Goal: Information Seeking & Learning: Compare options

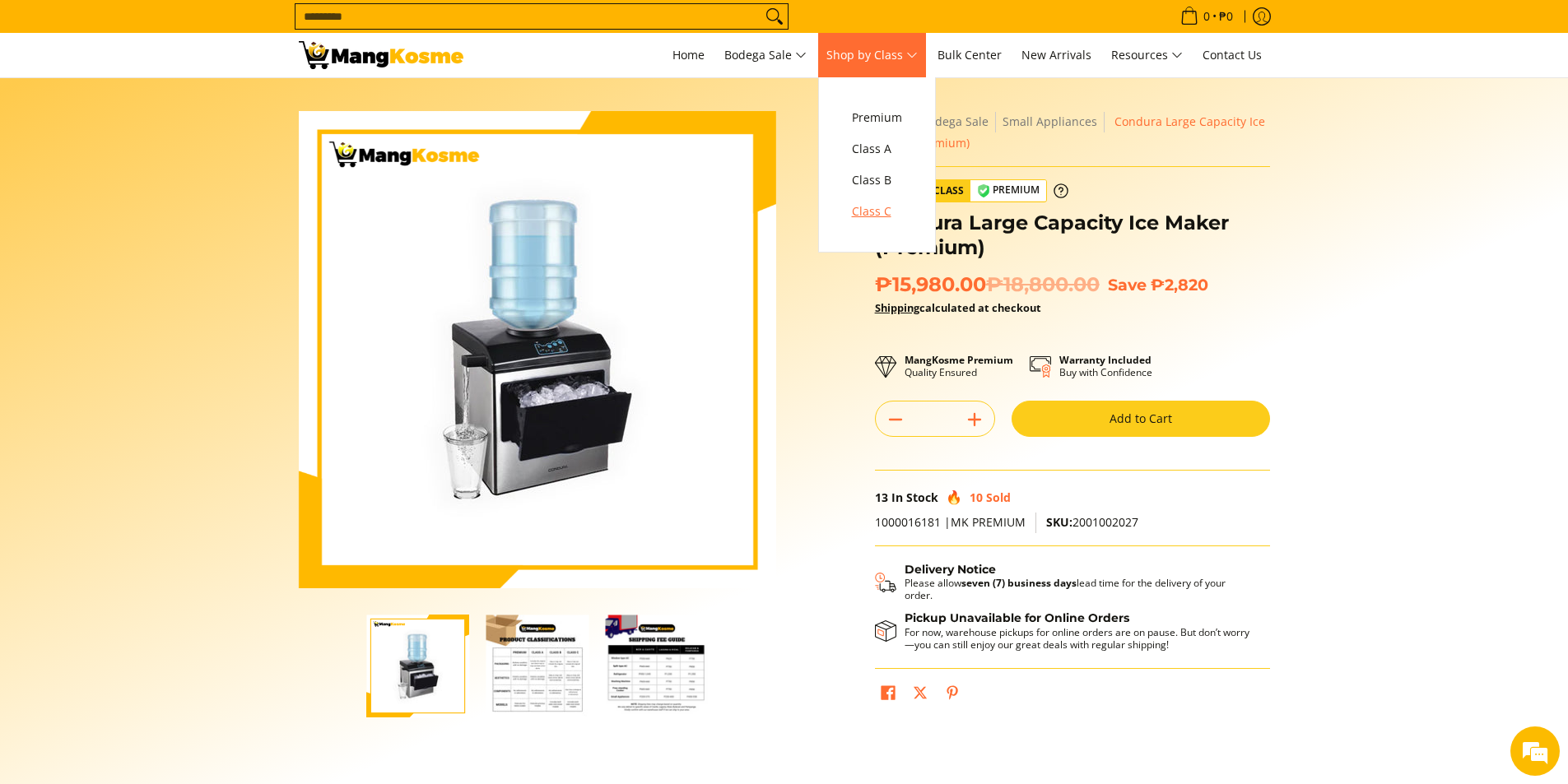
click at [902, 212] on span "Class C" at bounding box center [877, 212] width 51 height 21
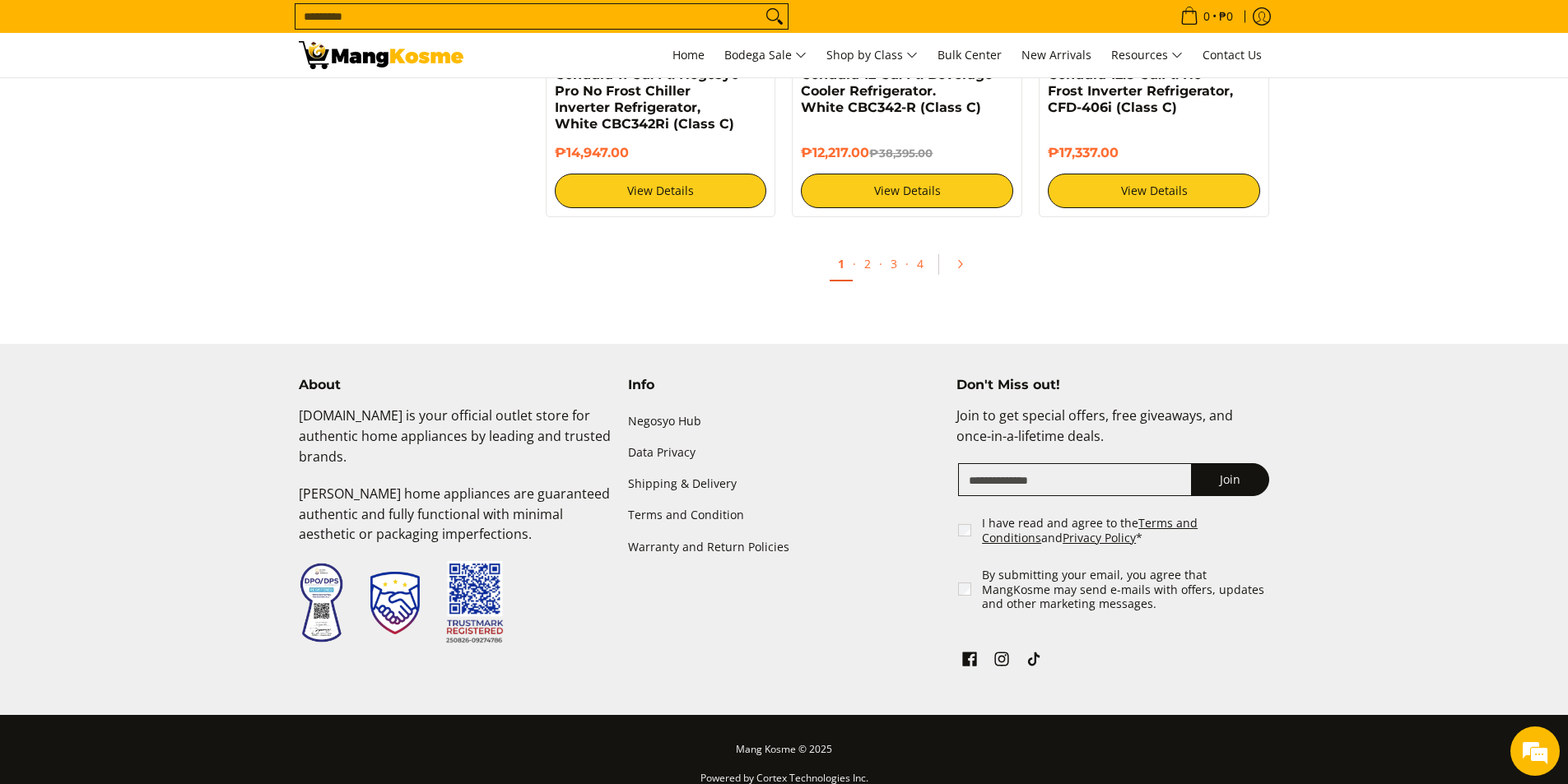
scroll to position [3437, 0]
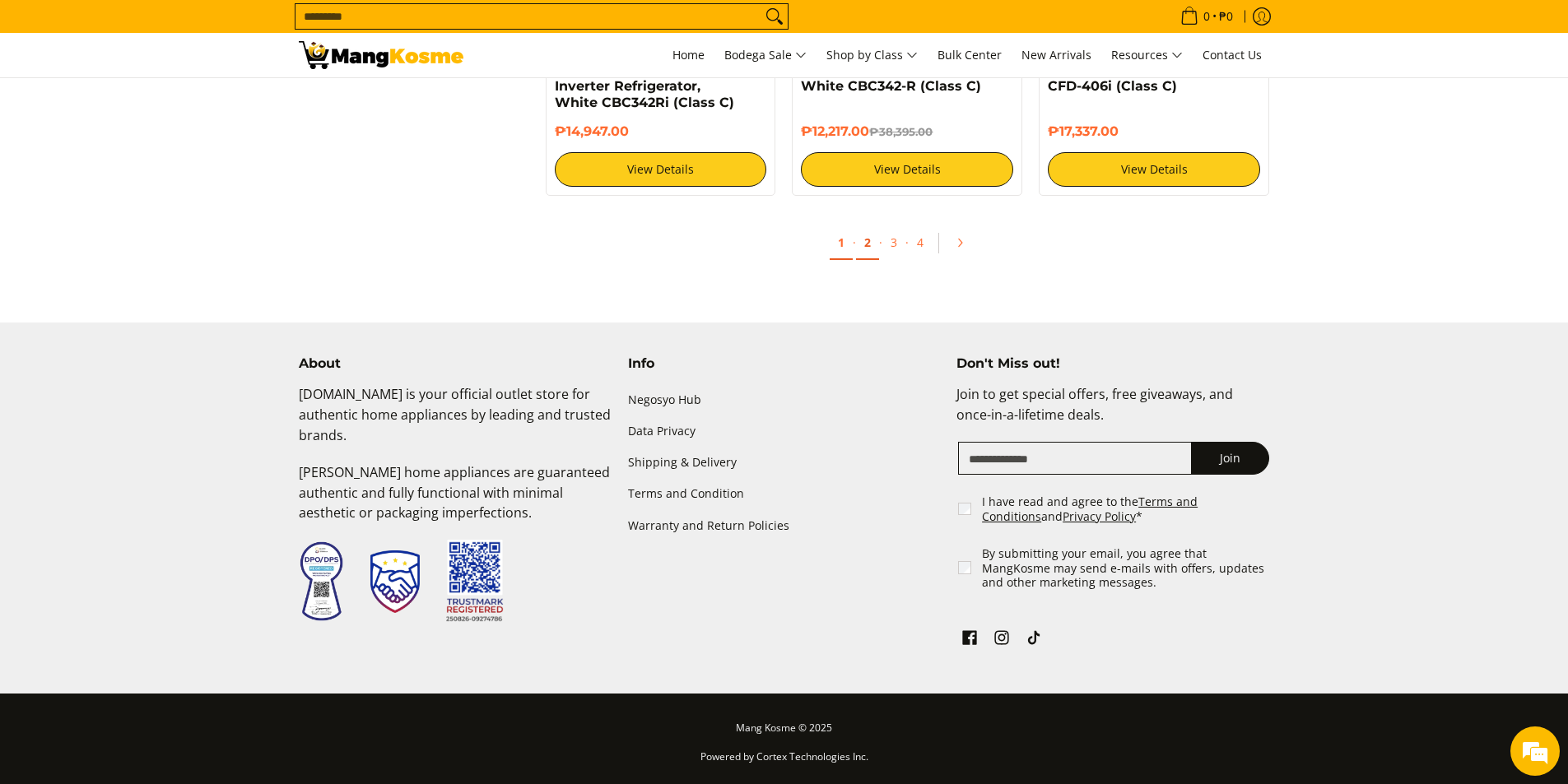
click at [864, 250] on link "2" at bounding box center [867, 243] width 23 height 33
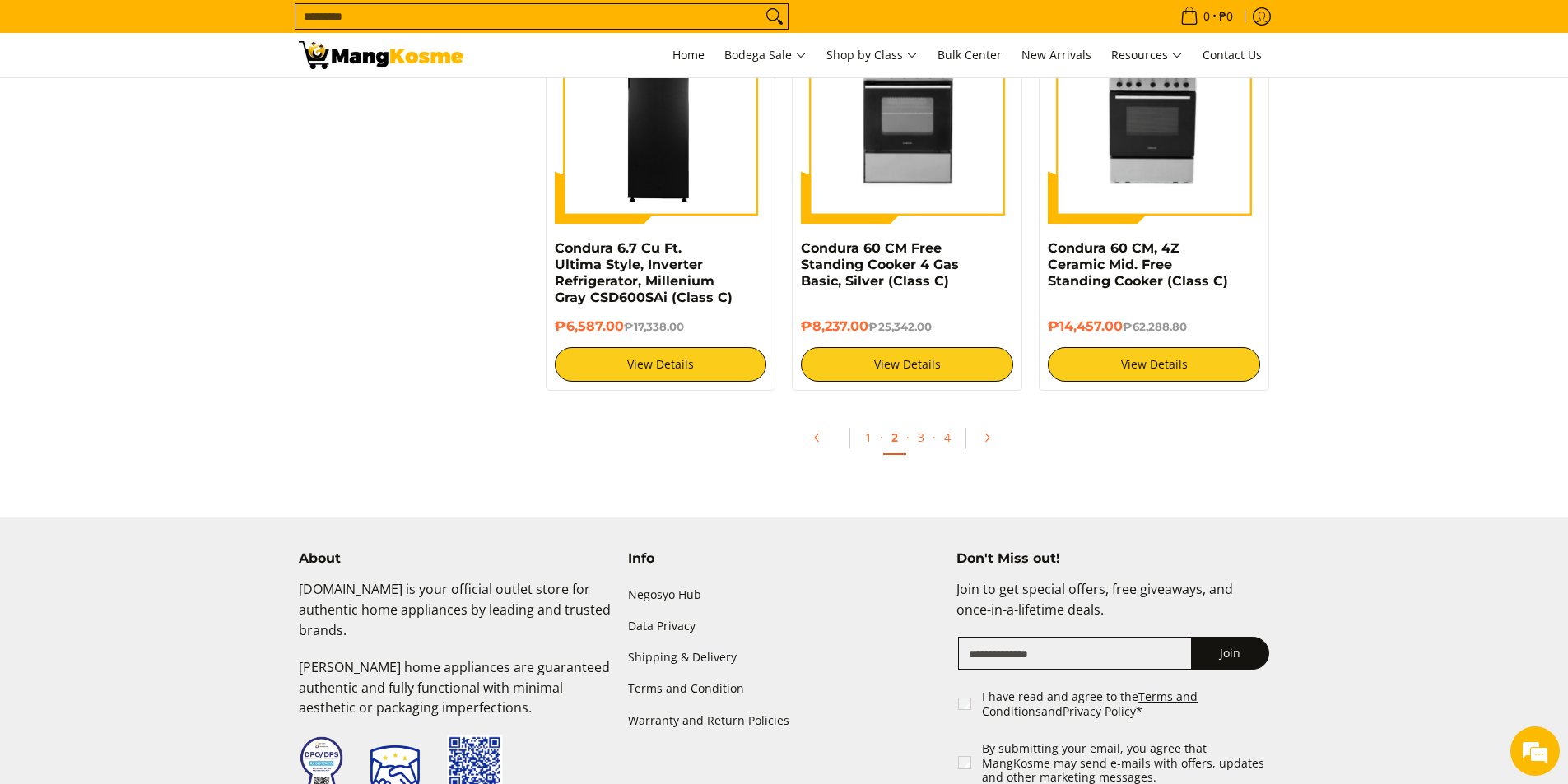
scroll to position [3405, 0]
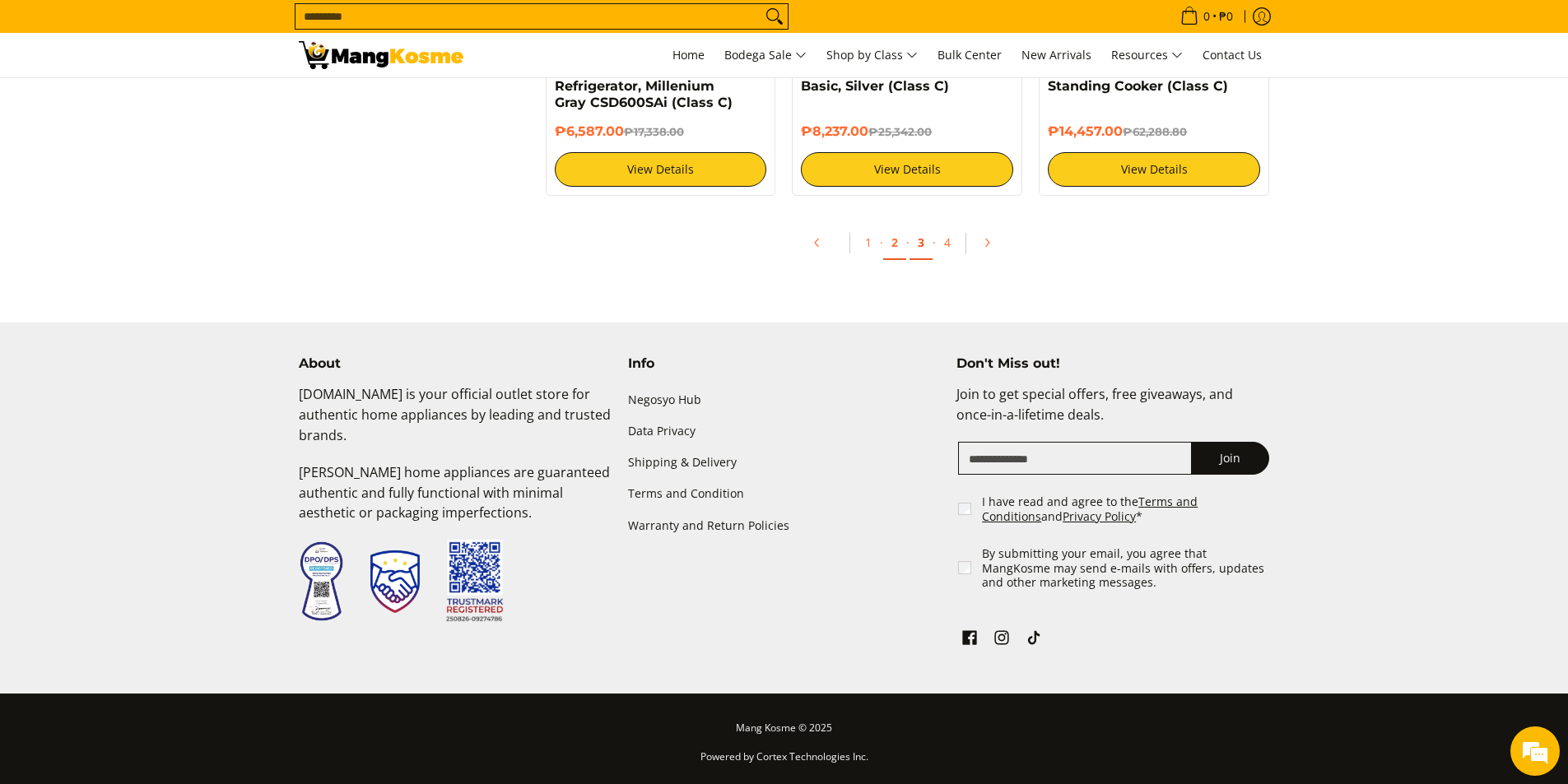
click at [923, 242] on link "3" at bounding box center [921, 243] width 23 height 33
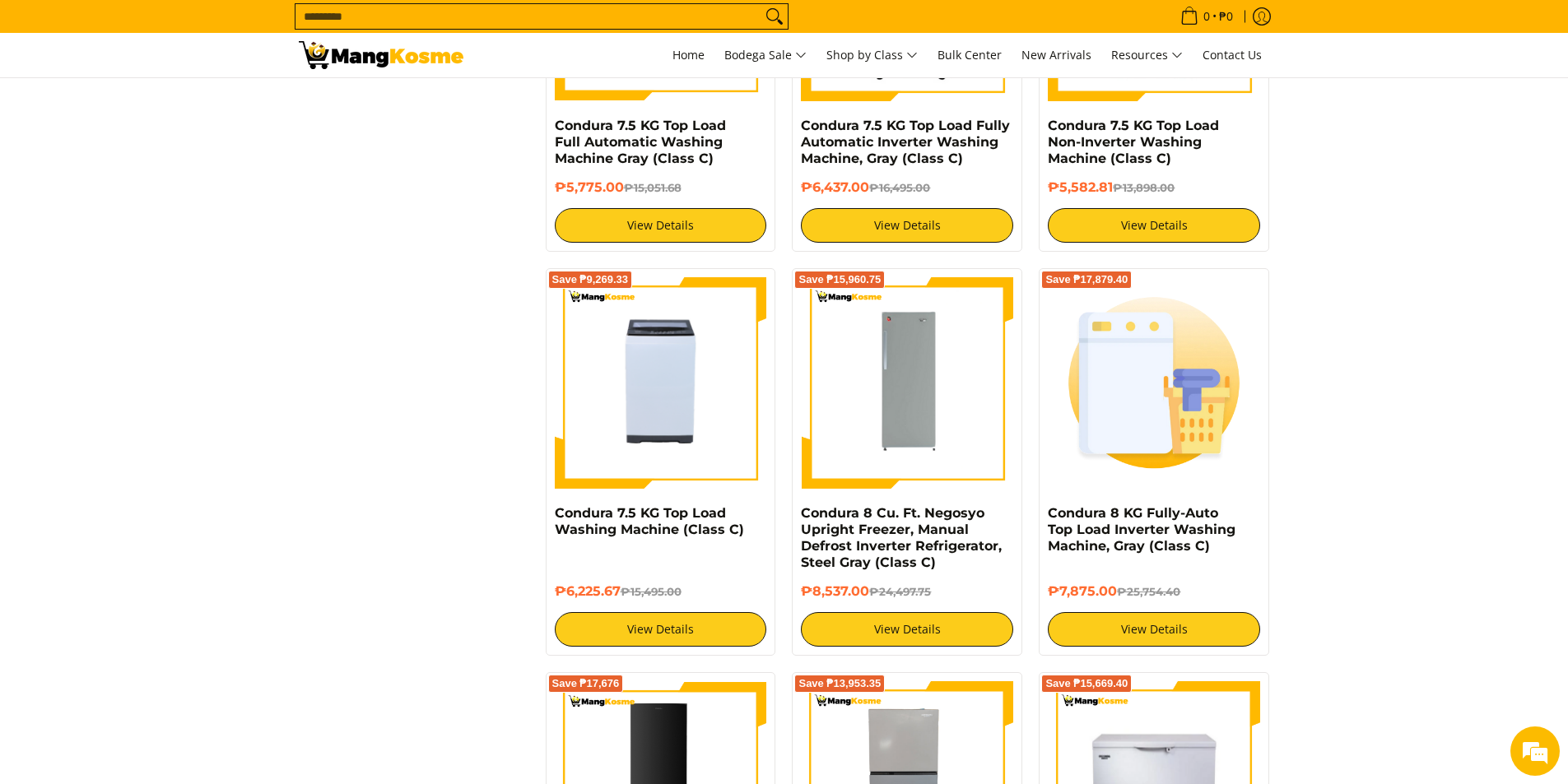
scroll to position [1975, 0]
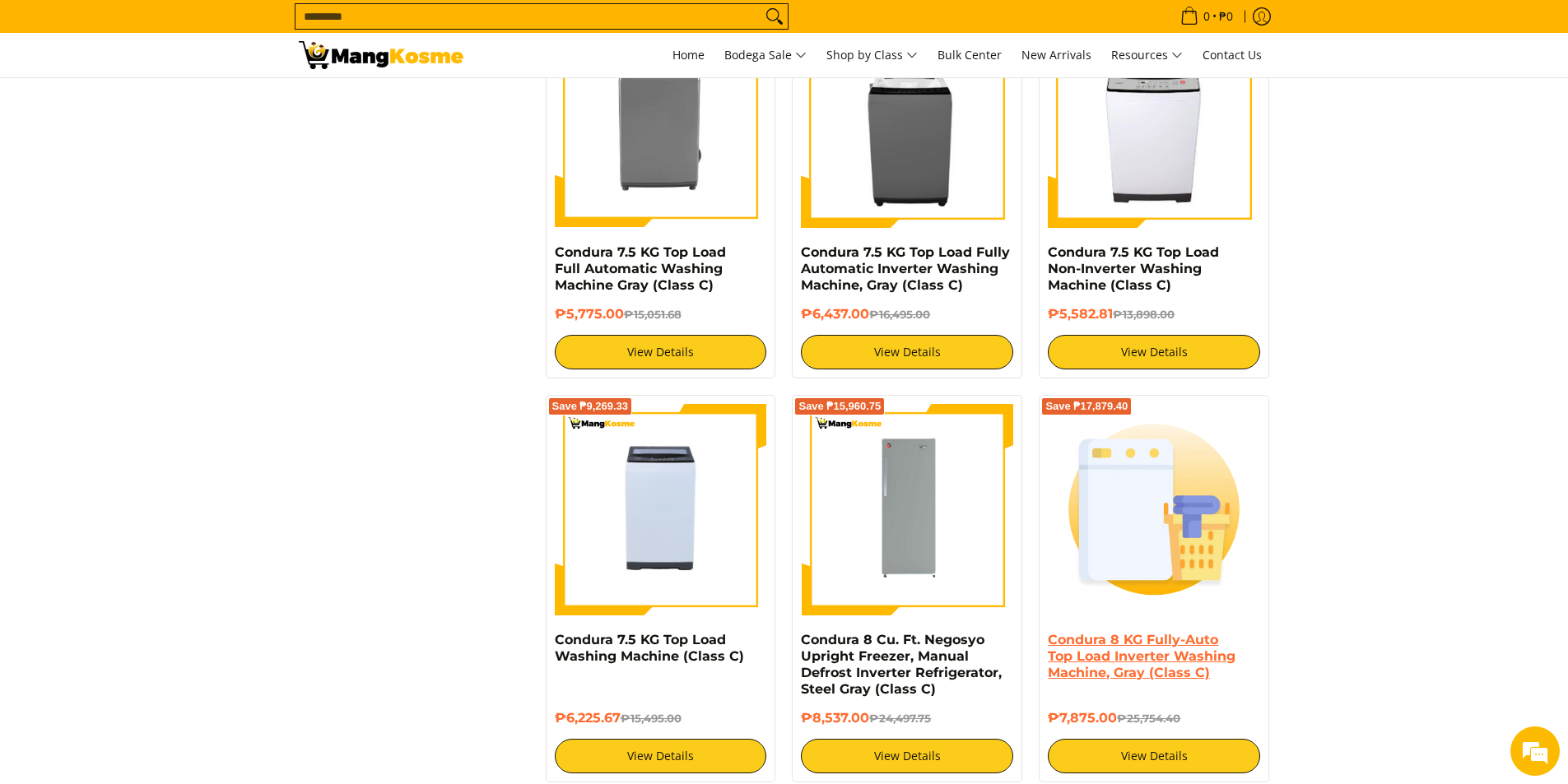
click at [1175, 654] on link "Condura 8 KG Fully-Auto Top Load Inverter Washing Machine, Gray (Class C)" at bounding box center [1142, 656] width 187 height 49
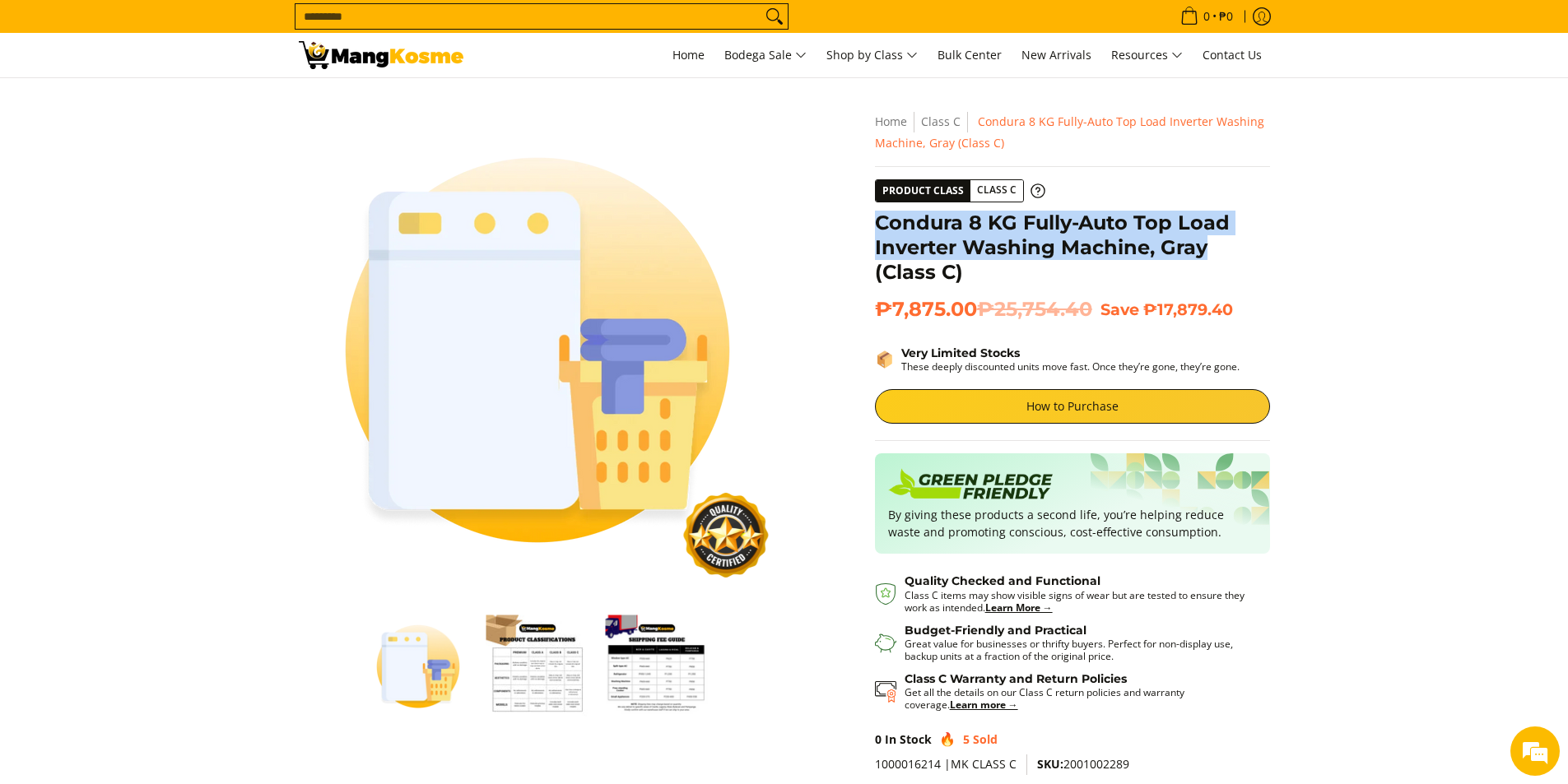
drag, startPoint x: 866, startPoint y: 223, endPoint x: 1211, endPoint y: 248, distance: 345.9
click at [1211, 248] on div "**********" at bounding box center [1072, 477] width 411 height 732
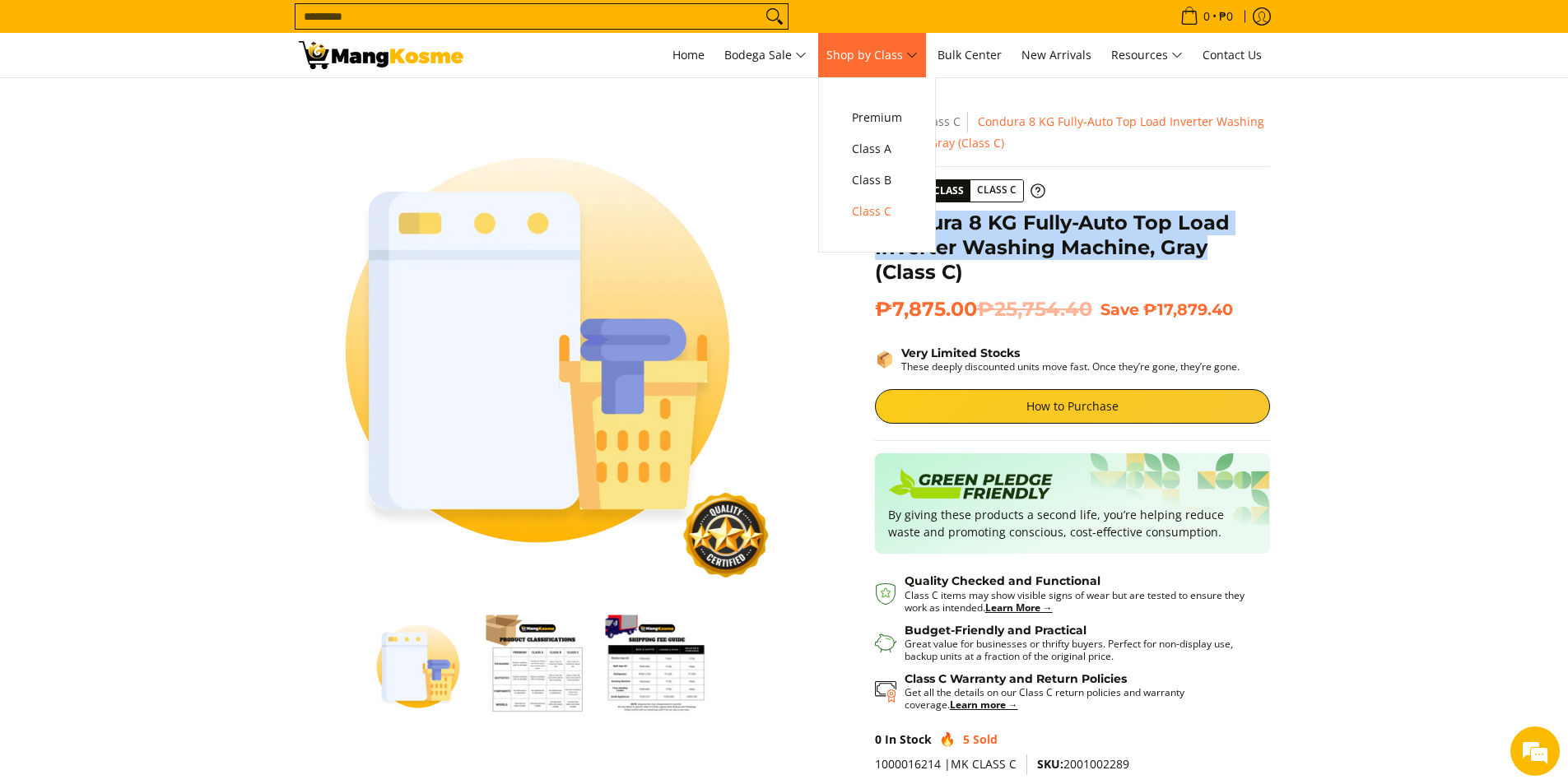
copy h1 "Condura 8 KG Fully-Auto Top Load Inverter Washing Machine, Gray"
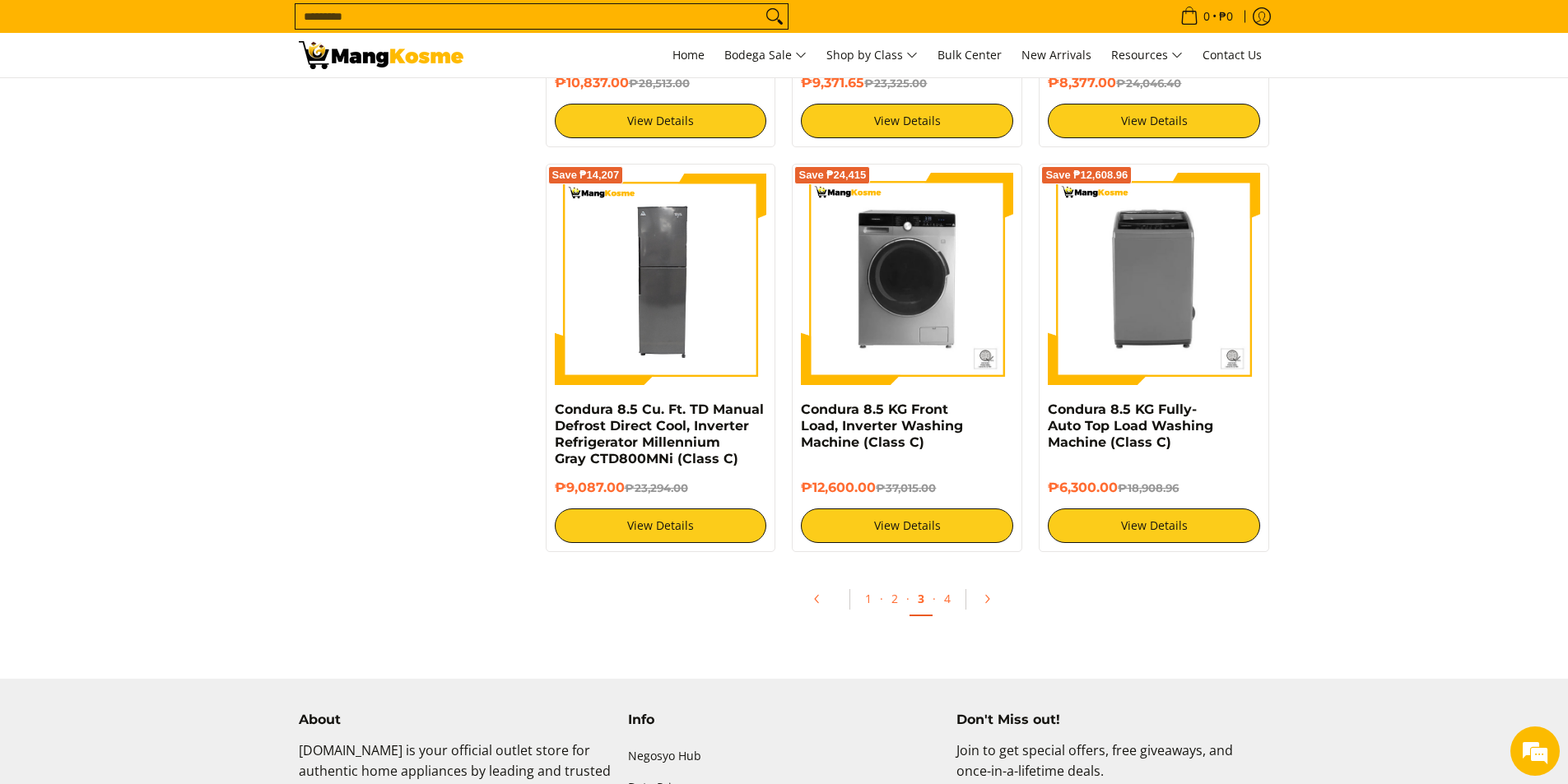
scroll to position [3045, 0]
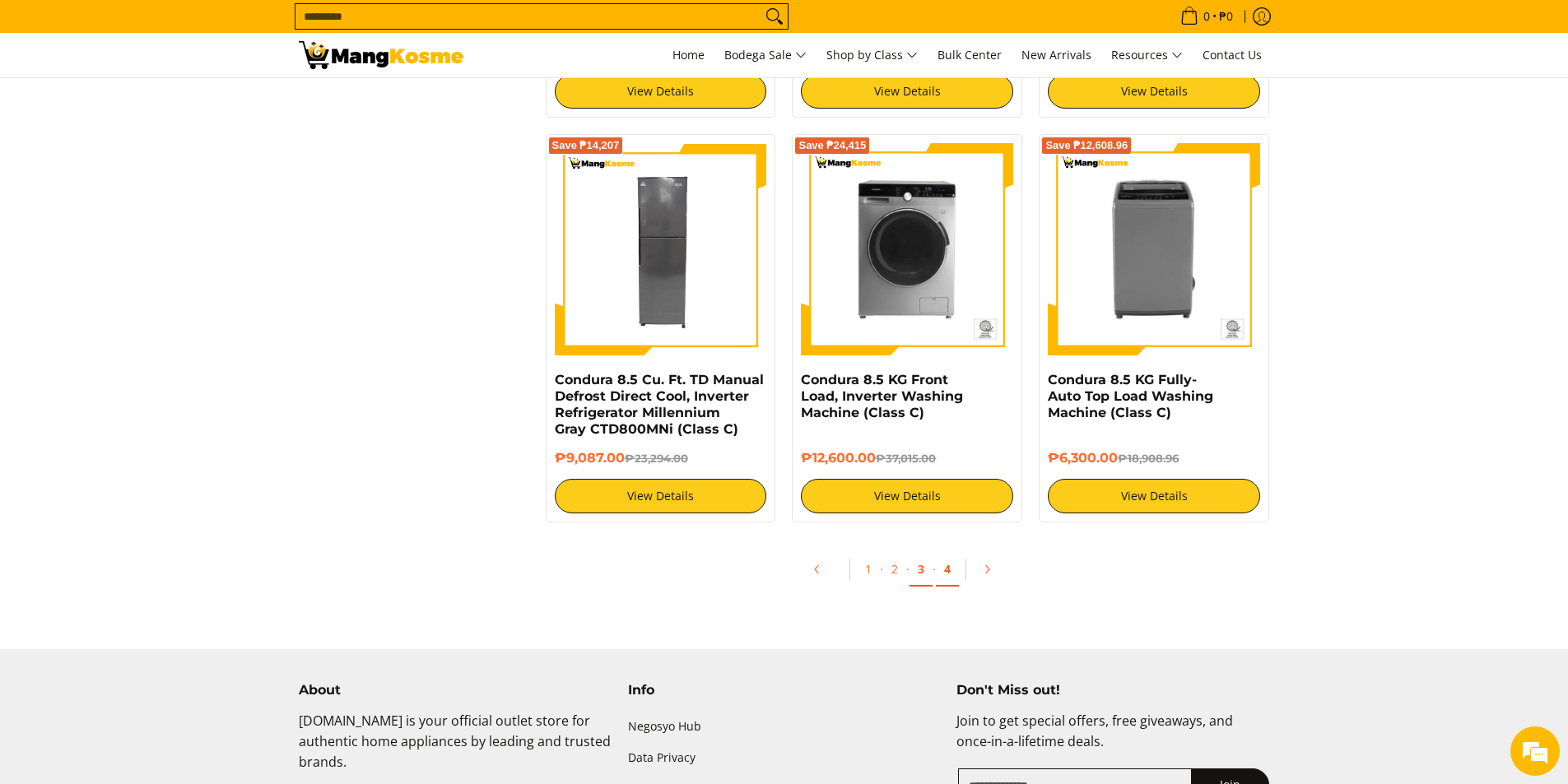
click at [948, 567] on link "4" at bounding box center [947, 569] width 23 height 33
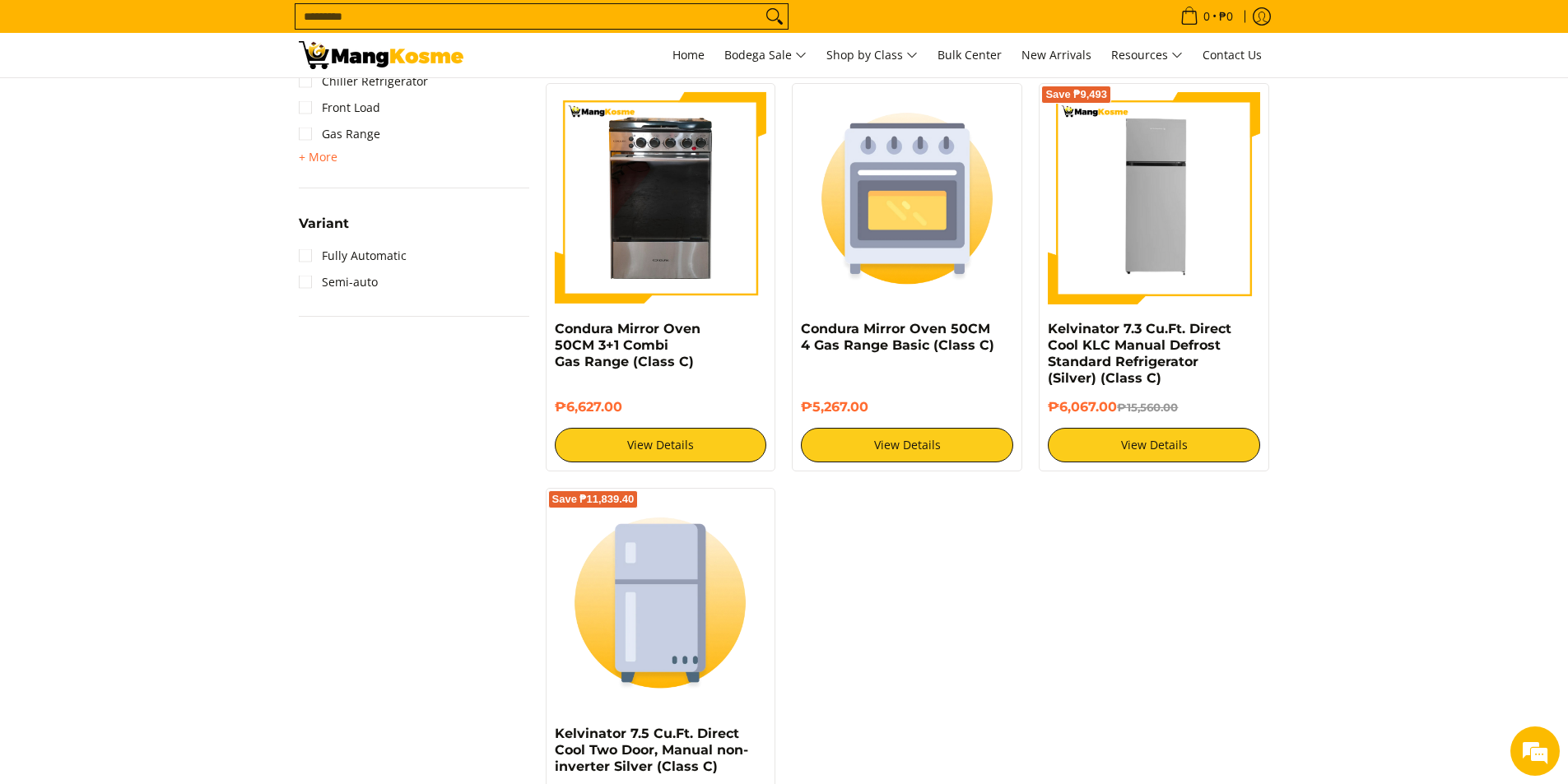
scroll to position [1481, 0]
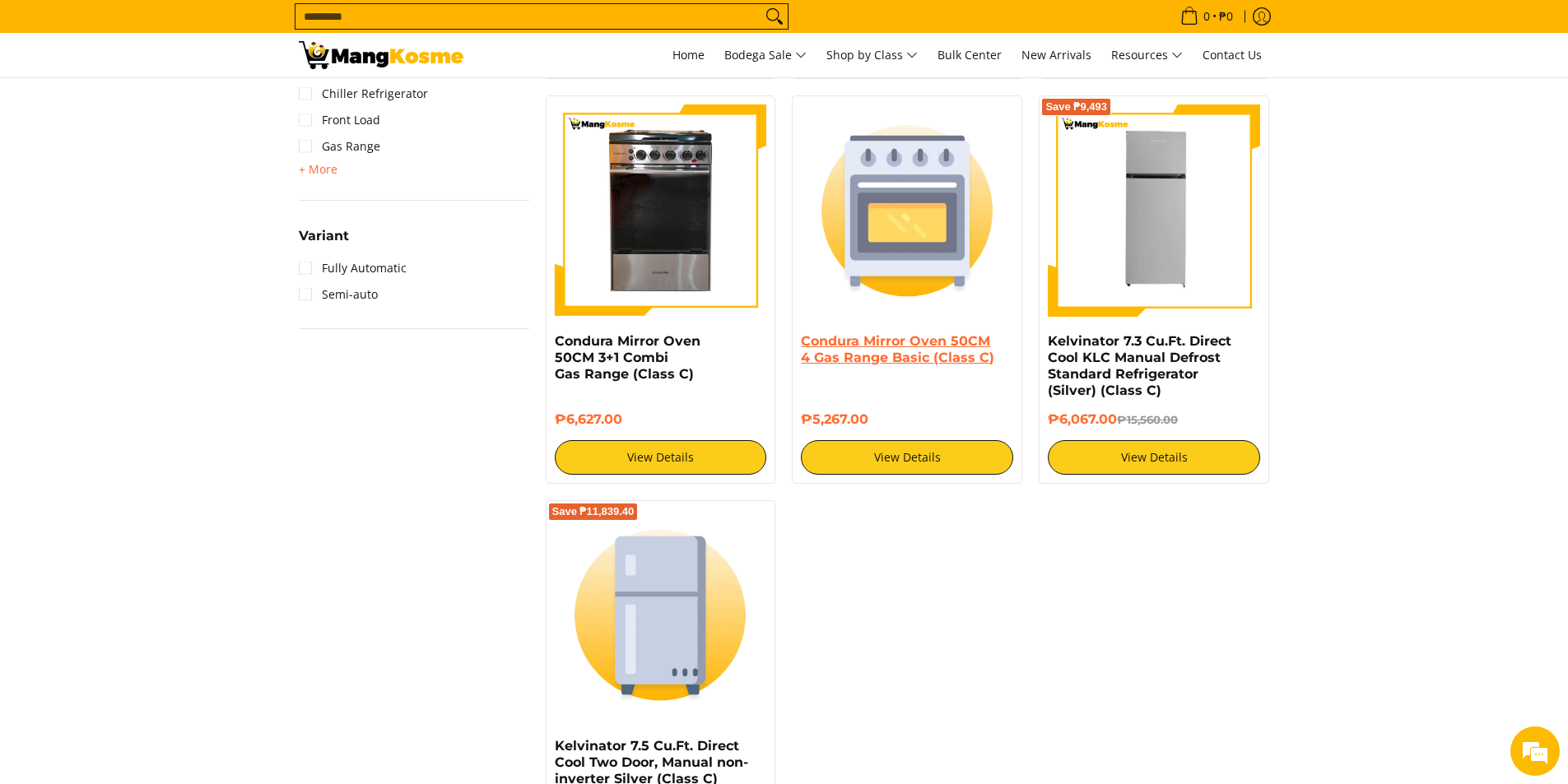
click at [883, 334] on link "Condura Mirror Oven 50CM 4 Gas Range Basic (Class C)" at bounding box center [898, 350] width 193 height 33
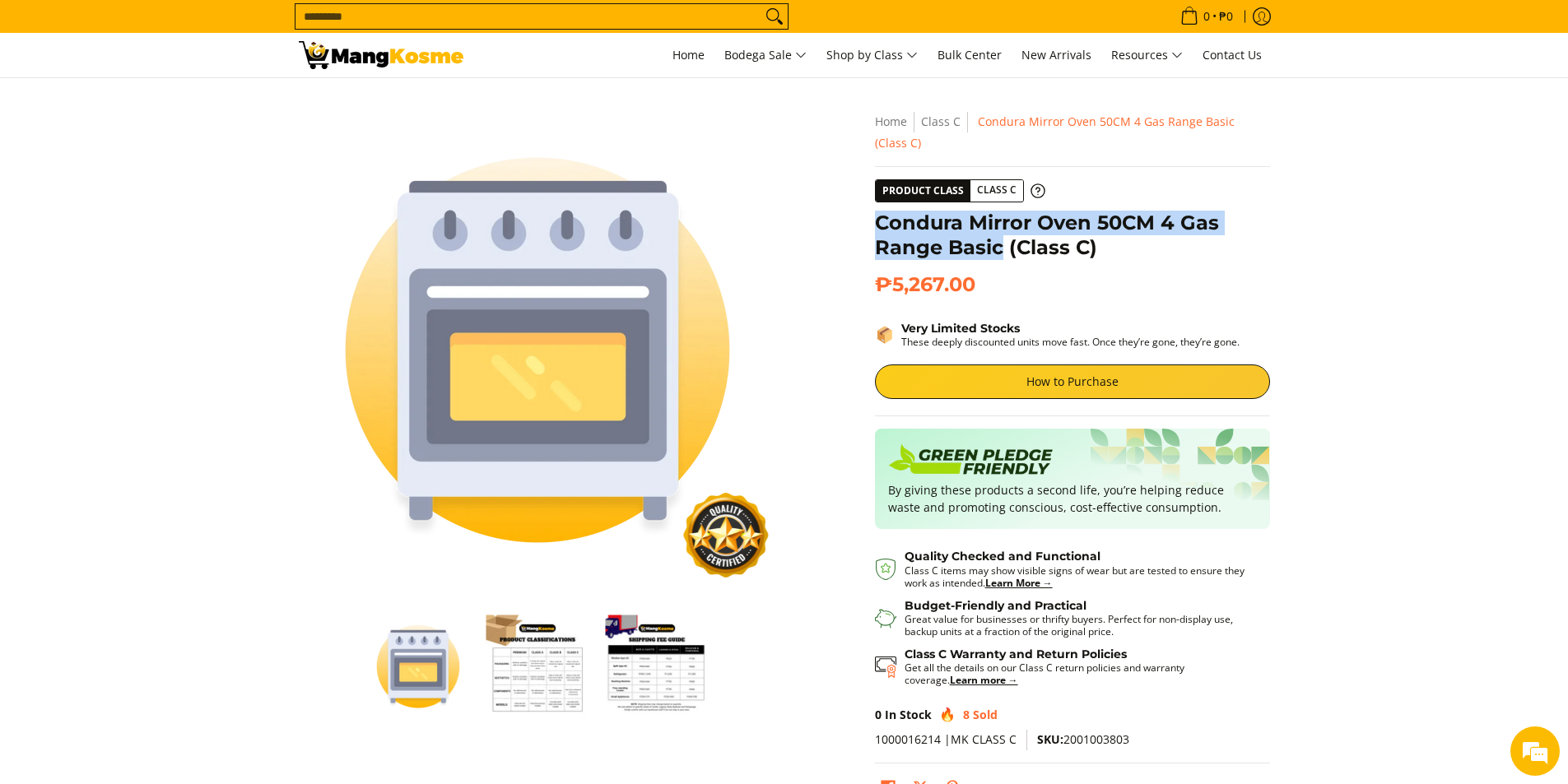
drag, startPoint x: 867, startPoint y: 218, endPoint x: 1002, endPoint y: 253, distance: 139.5
click at [1002, 253] on div "**********" at bounding box center [1072, 465] width 411 height 708
copy h1 "Condura Mirror Oven 50CM 4 Gas Range Basic"
click at [926, 237] on h1 "Condura Mirror Oven 50CM 4 Gas Range Basic (Class C)" at bounding box center [1072, 235] width 395 height 50
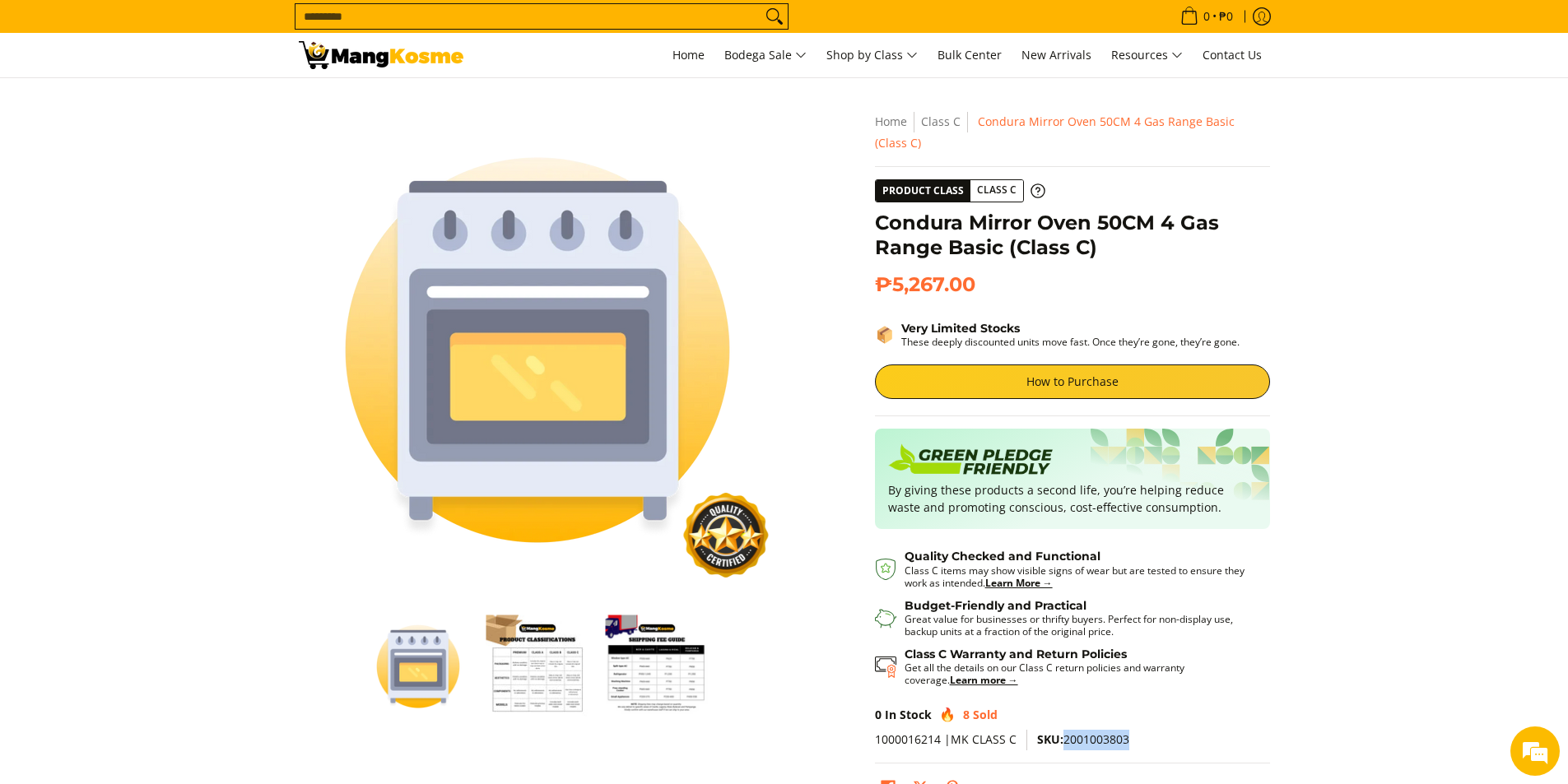
drag, startPoint x: 1061, startPoint y: 738, endPoint x: 1161, endPoint y: 736, distance: 100.0
click at [1161, 736] on p "1000016214 |MK CLASS C SKU: 2001003803" at bounding box center [1072, 746] width 395 height 33
copy span "2001003803"
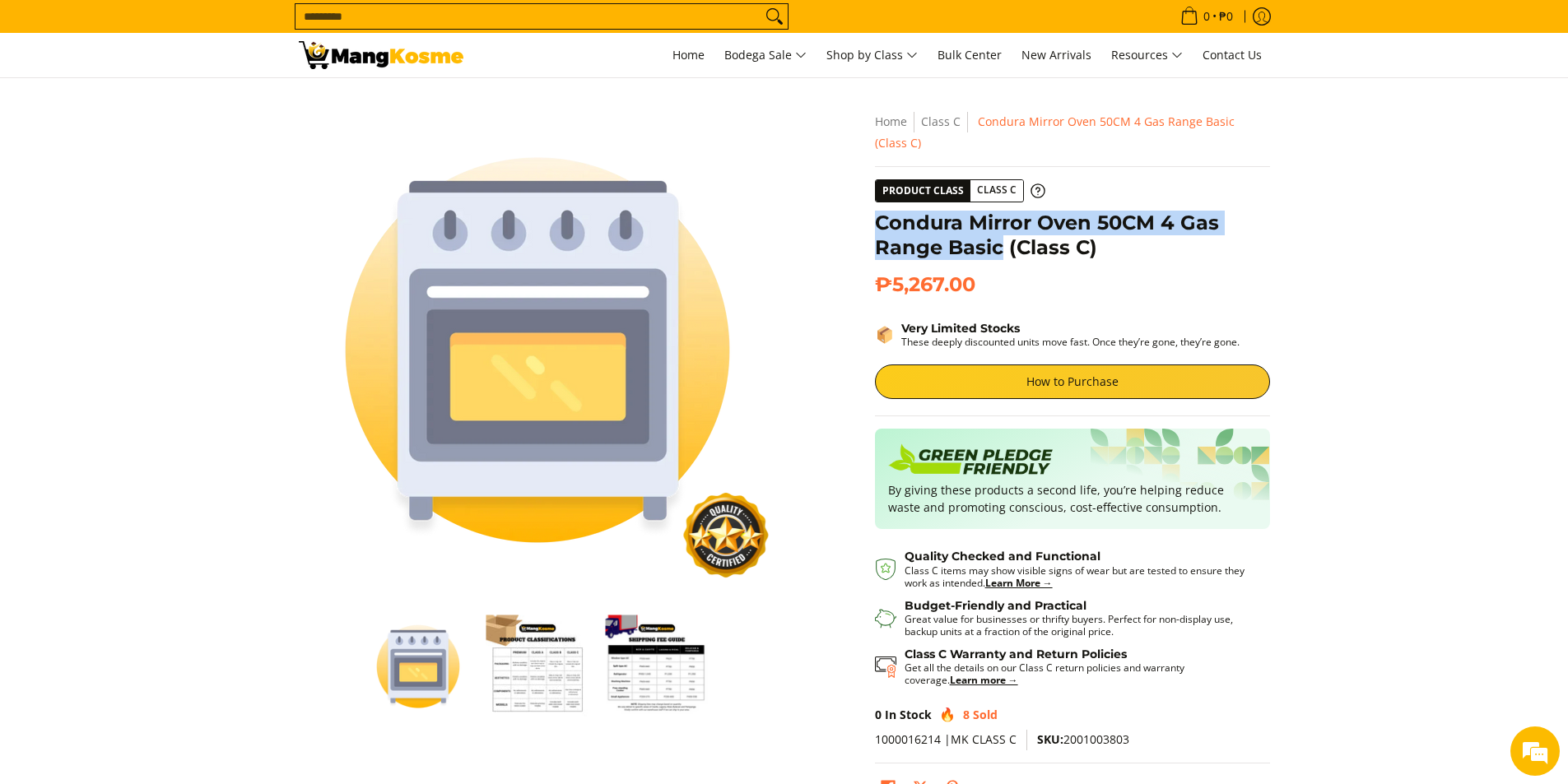
drag, startPoint x: 875, startPoint y: 219, endPoint x: 999, endPoint y: 253, distance: 128.6
click at [999, 253] on h1 "Condura Mirror Oven 50CM 4 Gas Range Basic (Class C)" at bounding box center [1072, 235] width 395 height 50
copy h1 "Condura Mirror Oven 50CM 4 Gas Range Basic"
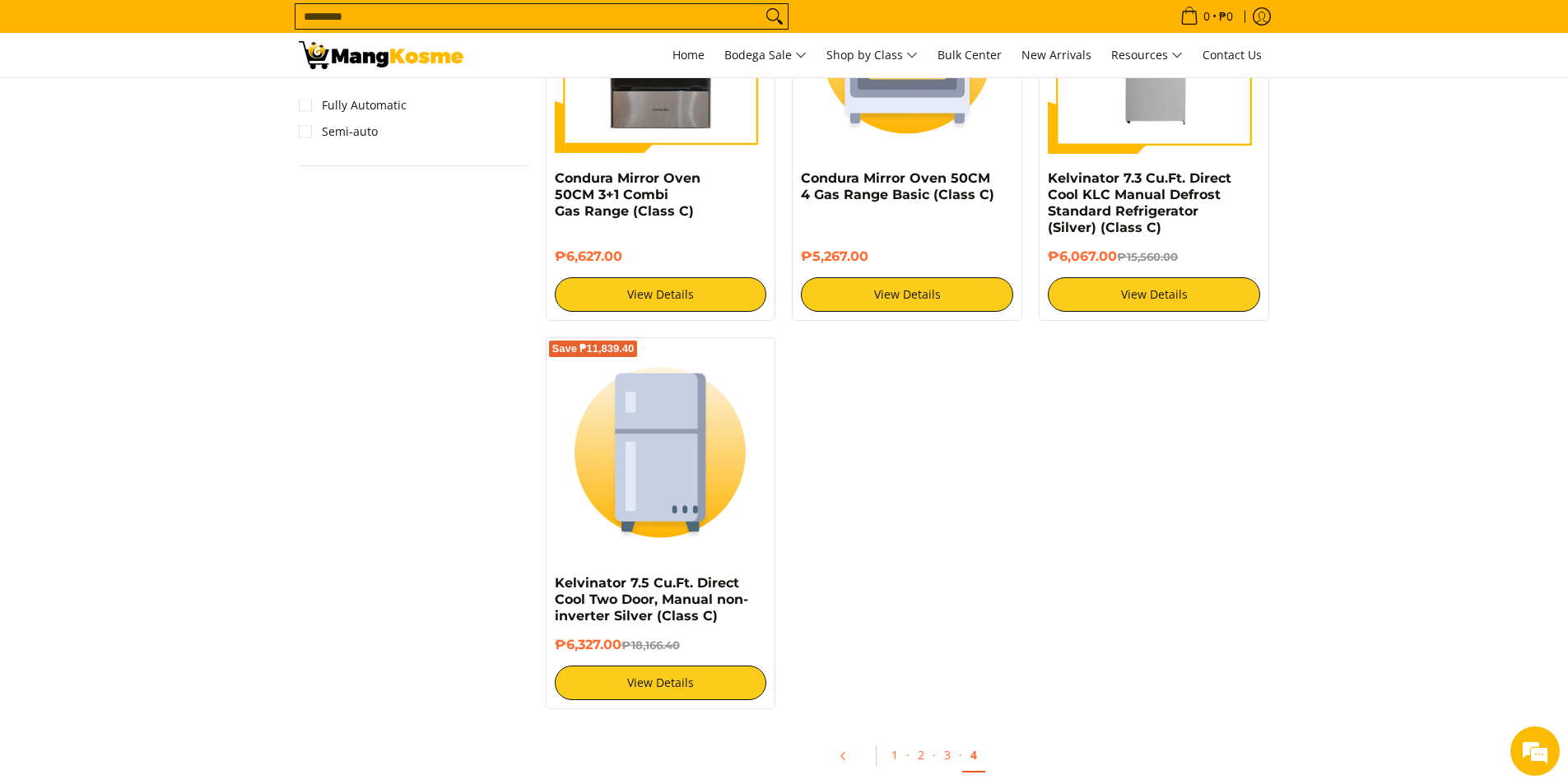
scroll to position [1646, 0]
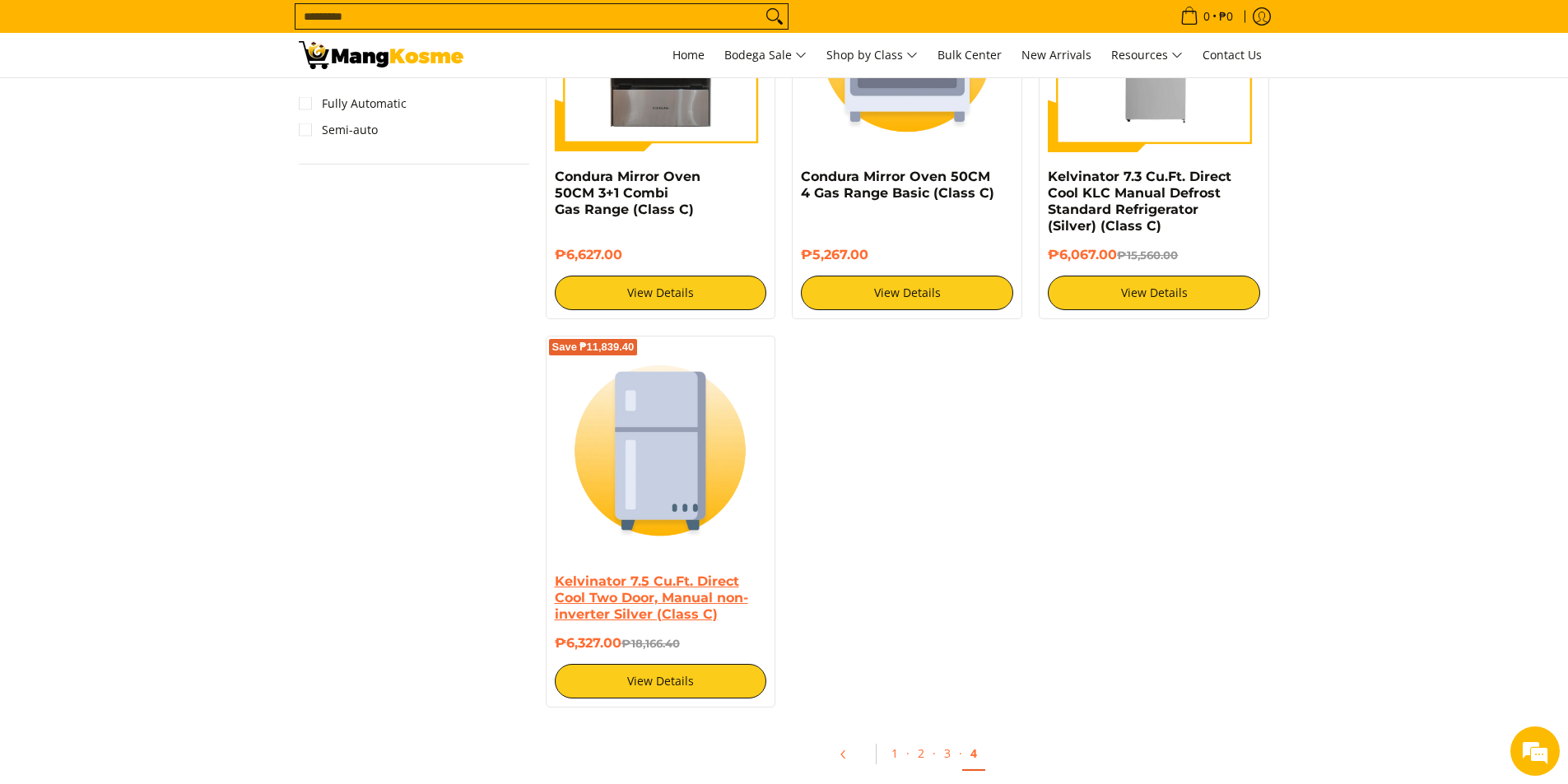
click at [660, 586] on link "Kelvinator 7.5 Cu.Ft. Direct Cool Two Door, Manual non-inverter Silver (Class C)" at bounding box center [651, 598] width 193 height 49
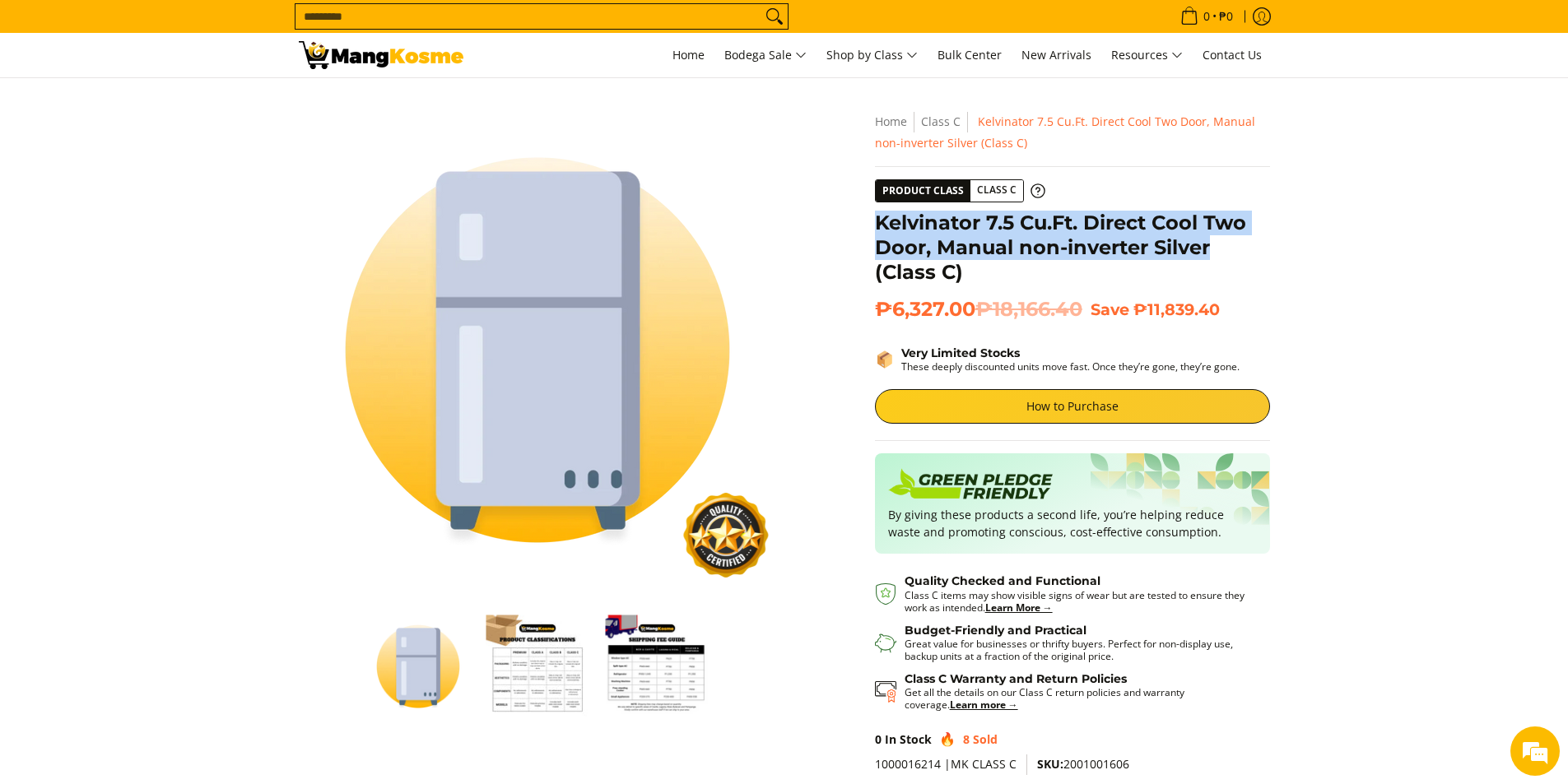
click at [1220, 250] on h1 "Kelvinator 7.5 Cu.Ft. Direct Cool Two Door, Manual non-inverter Silver (Class C)" at bounding box center [1072, 247] width 395 height 74
